Goal: Information Seeking & Learning: Learn about a topic

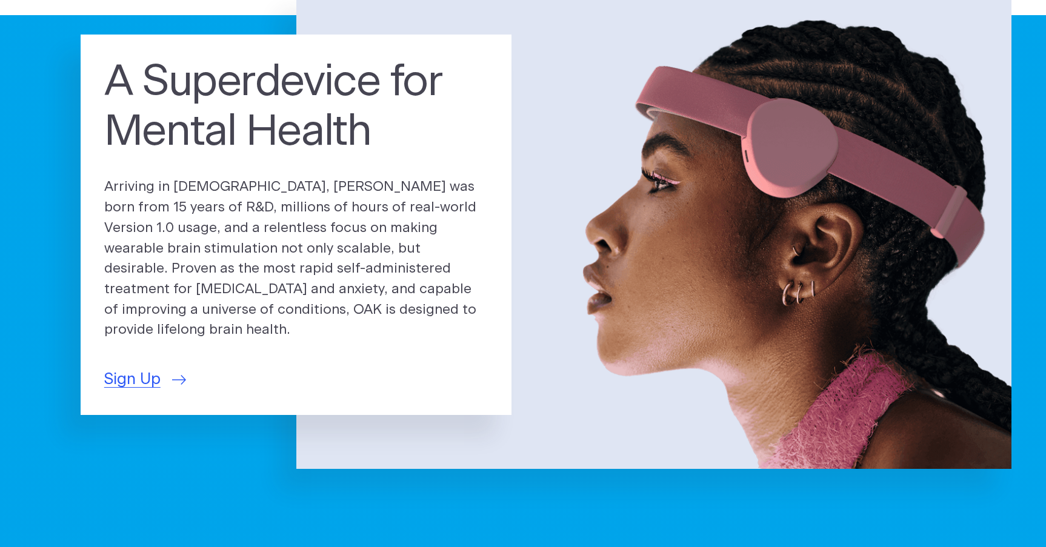
scroll to position [90, 0]
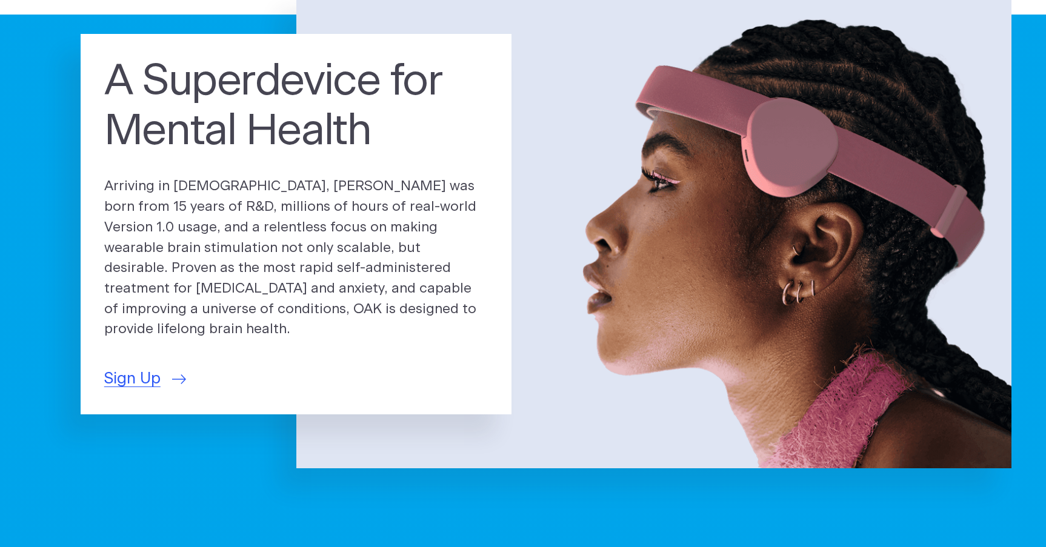
click at [271, 257] on p "Arriving in [DEMOGRAPHIC_DATA], [PERSON_NAME] was born from 15 years of R&D, mi…" at bounding box center [296, 258] width 384 height 164
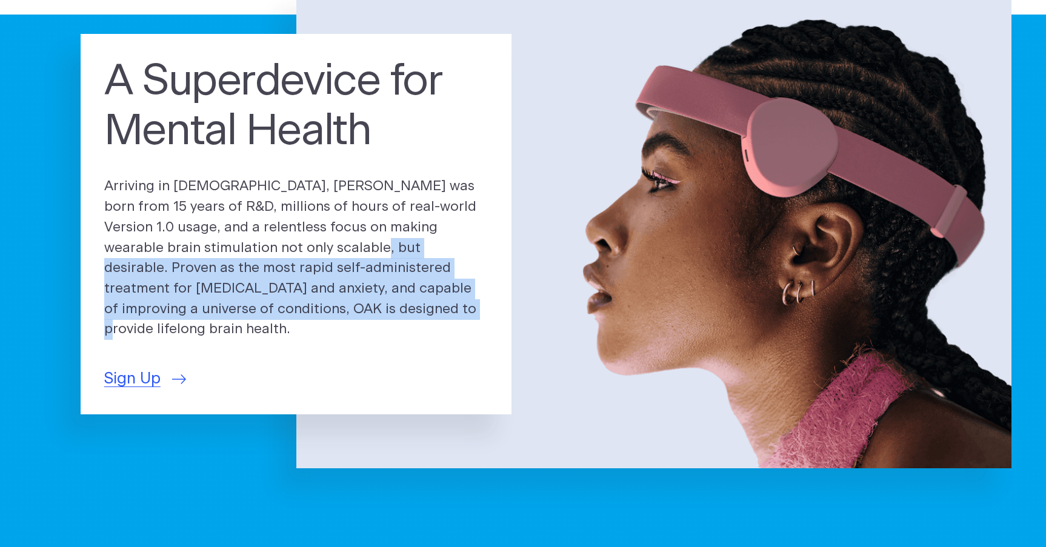
drag, startPoint x: 276, startPoint y: 266, endPoint x: 302, endPoint y: 310, distance: 51.9
click at [302, 310] on p "Arriving in [DEMOGRAPHIC_DATA], [PERSON_NAME] was born from 15 years of R&D, mi…" at bounding box center [296, 258] width 384 height 164
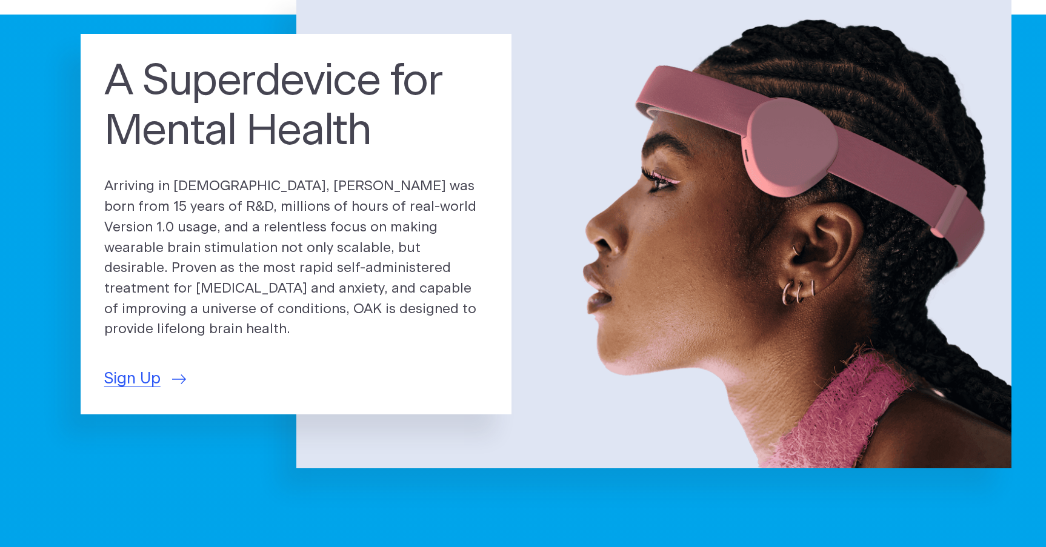
click at [316, 308] on p "Arriving in [DEMOGRAPHIC_DATA], [PERSON_NAME] was born from 15 years of R&D, mi…" at bounding box center [296, 258] width 384 height 164
click at [248, 298] on p "Arriving in [DEMOGRAPHIC_DATA], [PERSON_NAME] was born from 15 years of R&D, mi…" at bounding box center [296, 258] width 384 height 164
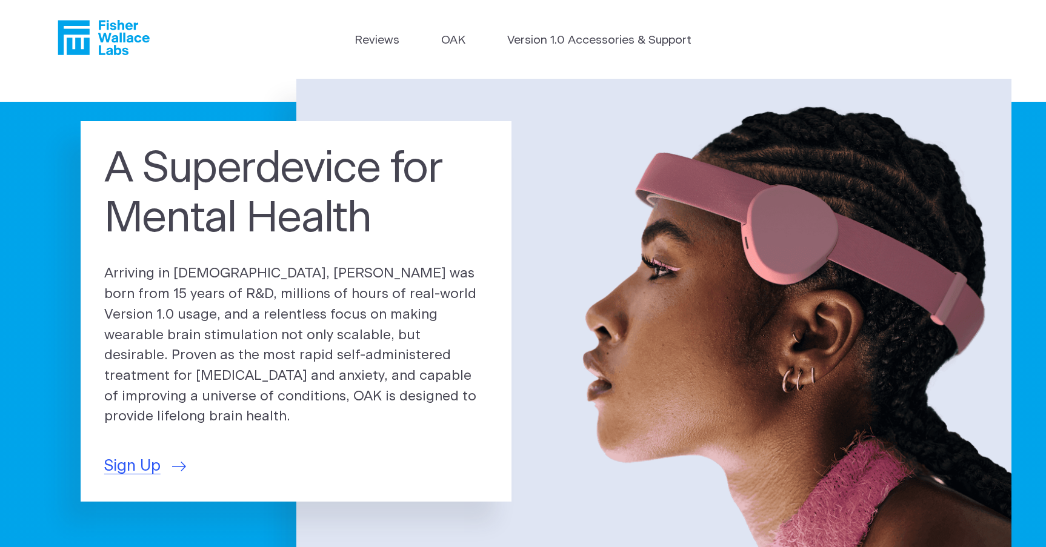
scroll to position [0, 0]
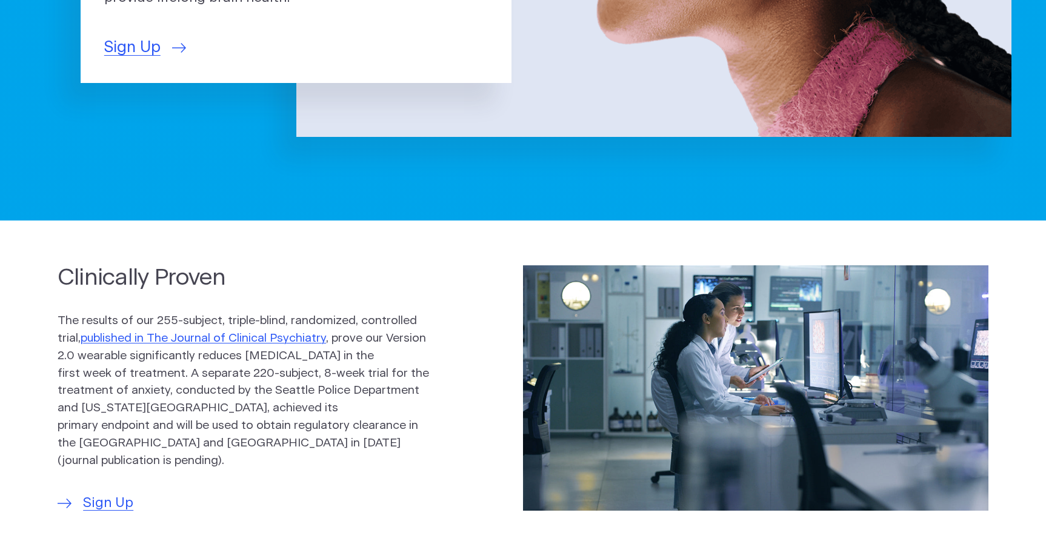
scroll to position [670, 0]
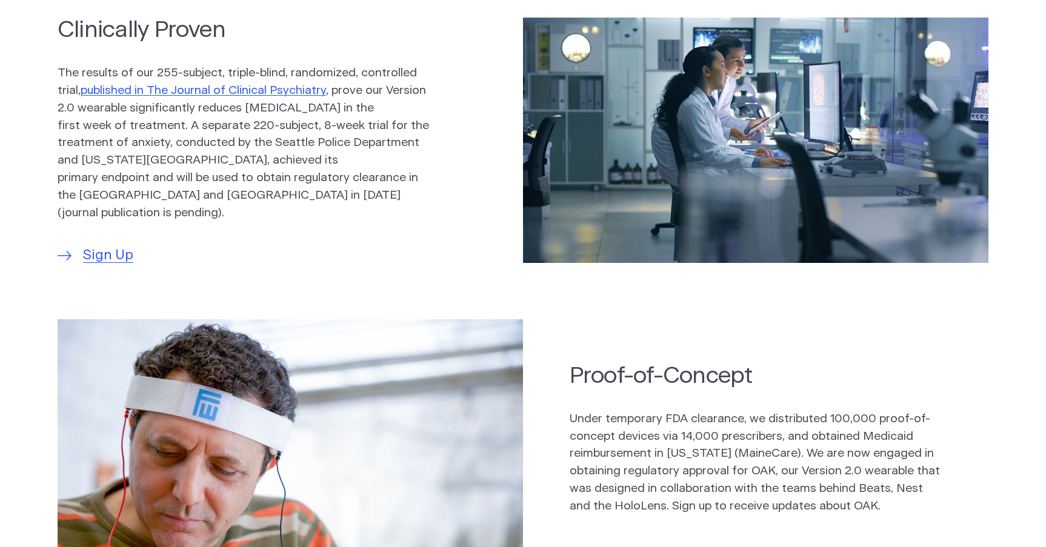
click at [178, 118] on p "The results of our 255-subject, triple-blind, randomized, controlled trial, pub…" at bounding box center [244, 143] width 372 height 157
click at [167, 132] on p "The results of our 255-subject, triple-blind, randomized, controlled trial, pub…" at bounding box center [244, 143] width 372 height 157
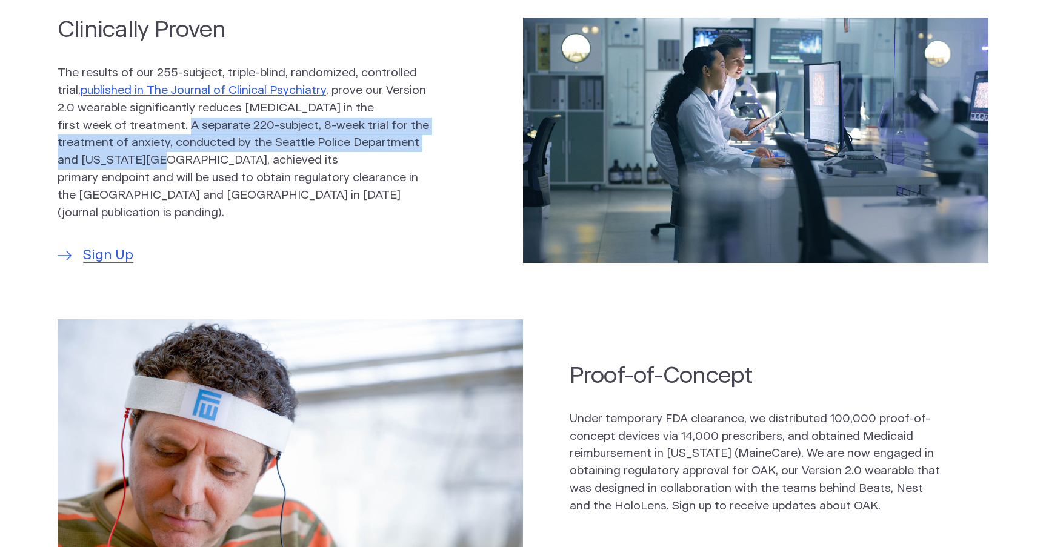
drag, startPoint x: 138, startPoint y: 129, endPoint x: 164, endPoint y: 164, distance: 43.8
click at [161, 161] on p "The results of our 255-subject, triple-blind, randomized, controlled trial, pub…" at bounding box center [244, 143] width 372 height 157
click at [164, 164] on p "The results of our 255-subject, triple-blind, randomized, controlled trial, pub…" at bounding box center [244, 143] width 372 height 157
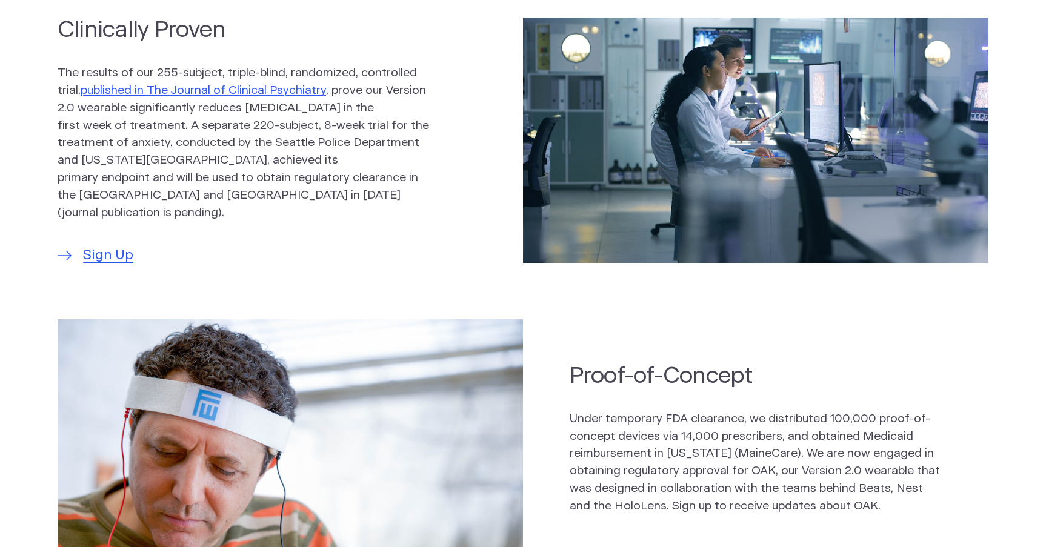
click at [340, 142] on p "The results of our 255-subject, triple-blind, randomized, controlled trial, pub…" at bounding box center [244, 143] width 372 height 157
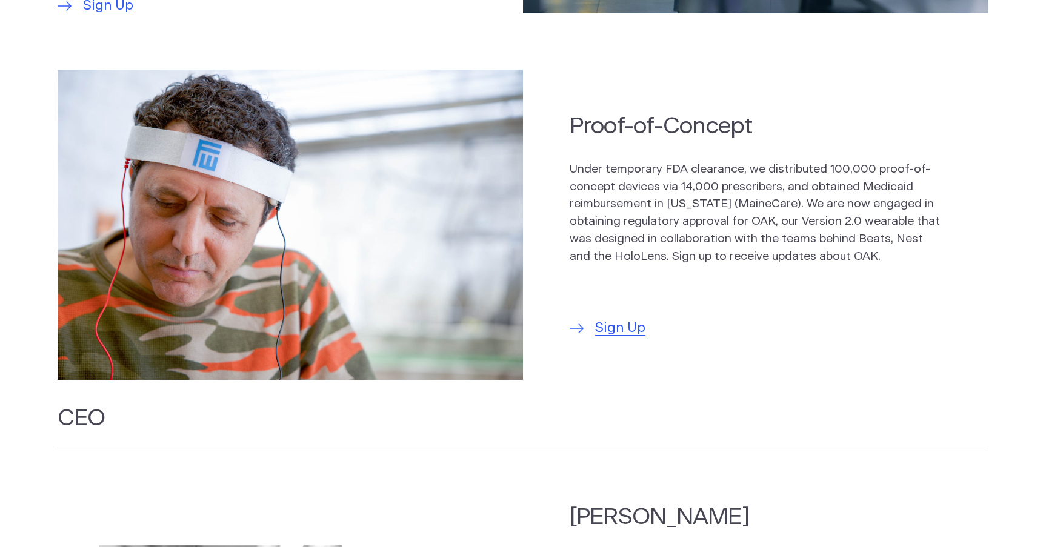
scroll to position [920, 0]
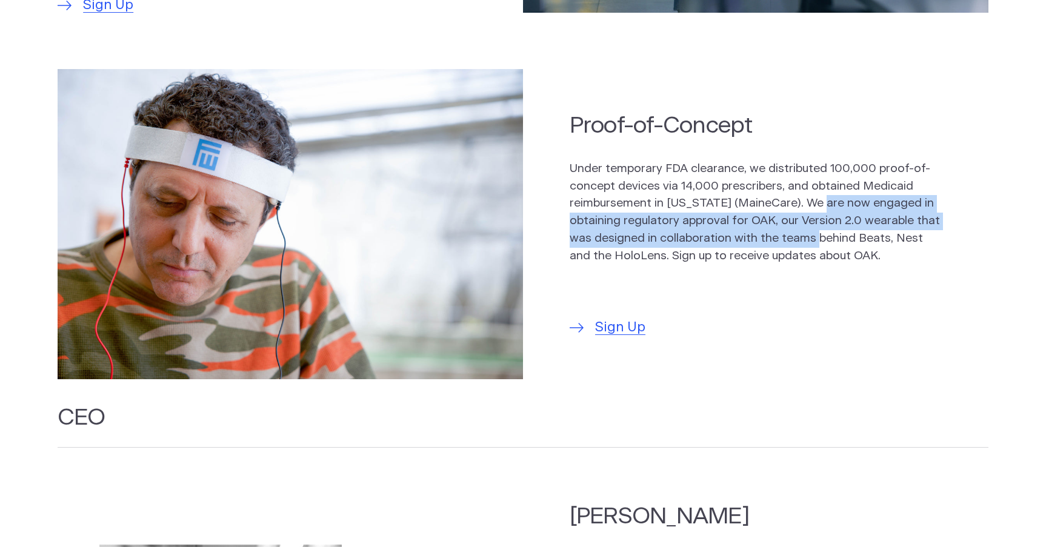
drag, startPoint x: 823, startPoint y: 194, endPoint x: 849, endPoint y: 241, distance: 53.2
click at [848, 239] on p "Under temporary FDA clearance, we distributed 100,000 proof-of-concept devices …" at bounding box center [756, 213] width 372 height 105
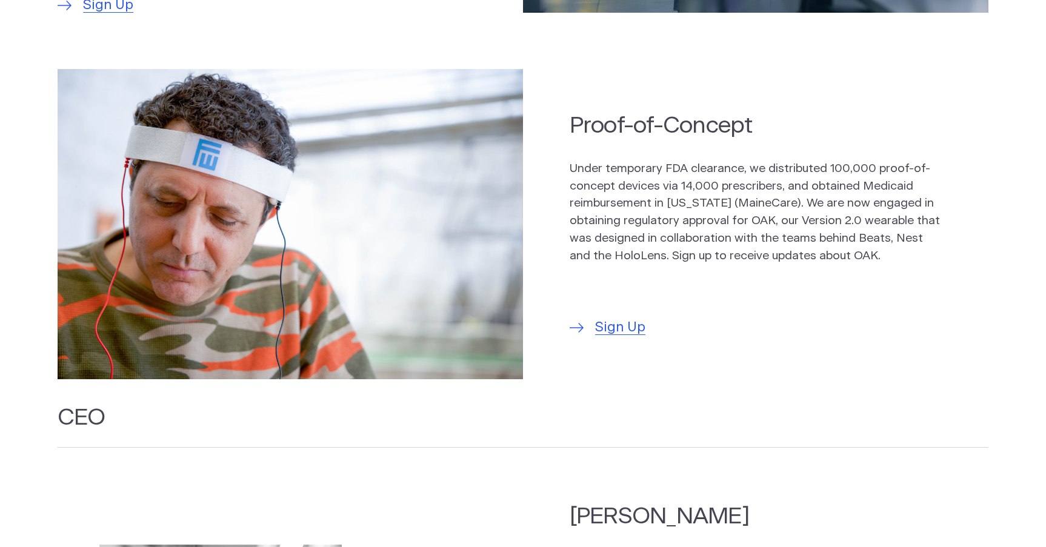
click at [849, 241] on p "Under temporary FDA clearance, we distributed 100,000 proof-of-concept devices …" at bounding box center [756, 213] width 372 height 105
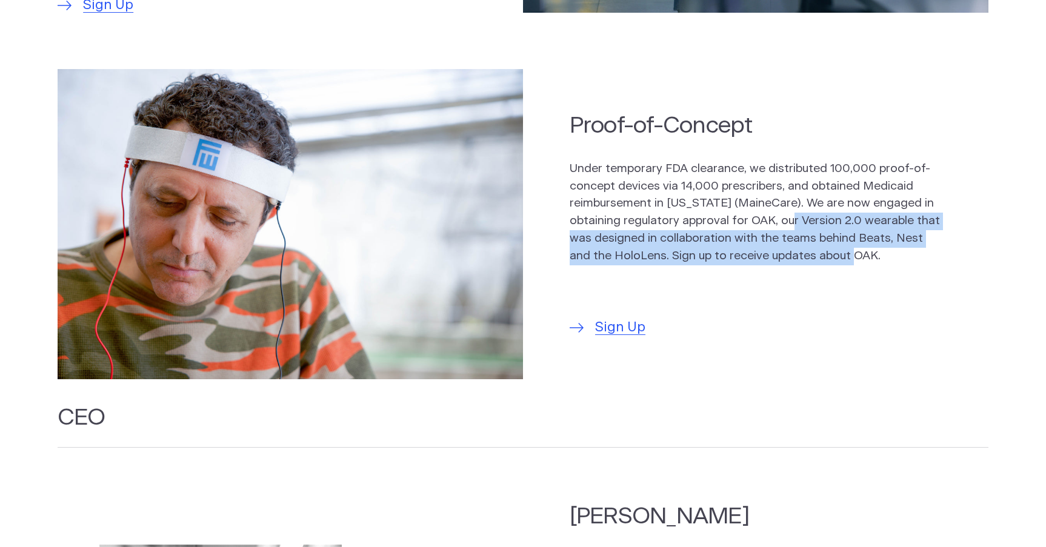
drag, startPoint x: 860, startPoint y: 256, endPoint x: 820, endPoint y: 223, distance: 51.6
click at [820, 223] on p "Under temporary FDA clearance, we distributed 100,000 proof-of-concept devices …" at bounding box center [756, 213] width 372 height 105
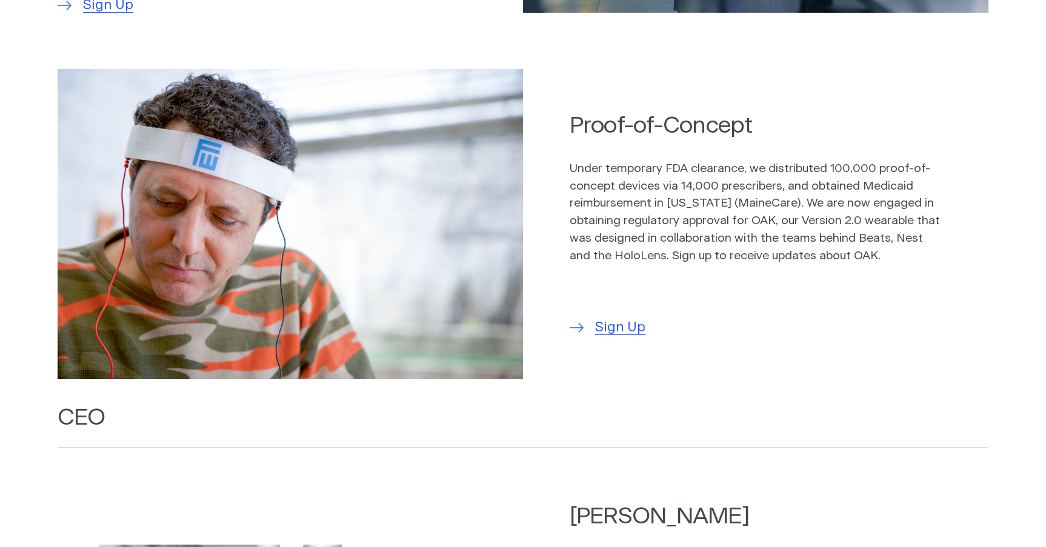
click at [834, 252] on p "Under temporary FDA clearance, we distributed 100,000 proof-of-concept devices …" at bounding box center [756, 213] width 372 height 105
click at [732, 236] on p "Under temporary FDA clearance, we distributed 100,000 proof-of-concept devices …" at bounding box center [756, 213] width 372 height 105
click at [772, 338] on section "Proof-of-Concept Under temporary FDA clearance, we distributed 100,000 proof-of…" at bounding box center [523, 224] width 1046 height 333
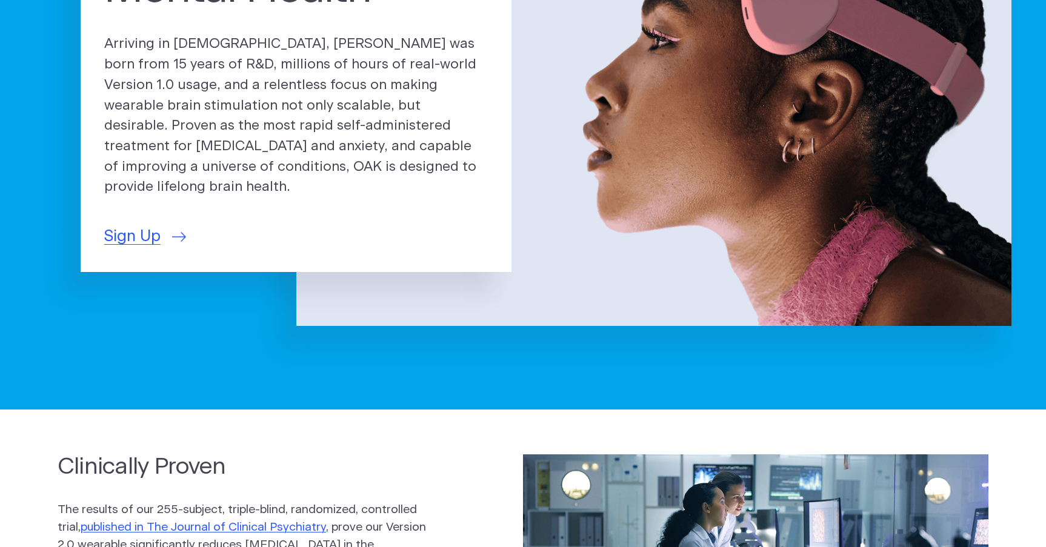
scroll to position [0, 0]
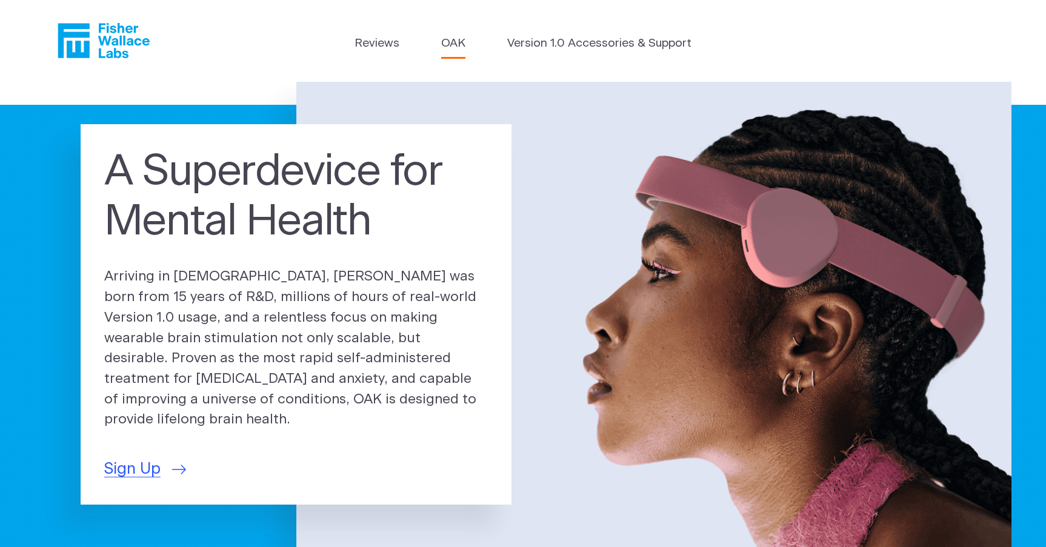
click at [456, 42] on link "OAK" at bounding box center [453, 44] width 24 height 18
